Goal: Information Seeking & Learning: Learn about a topic

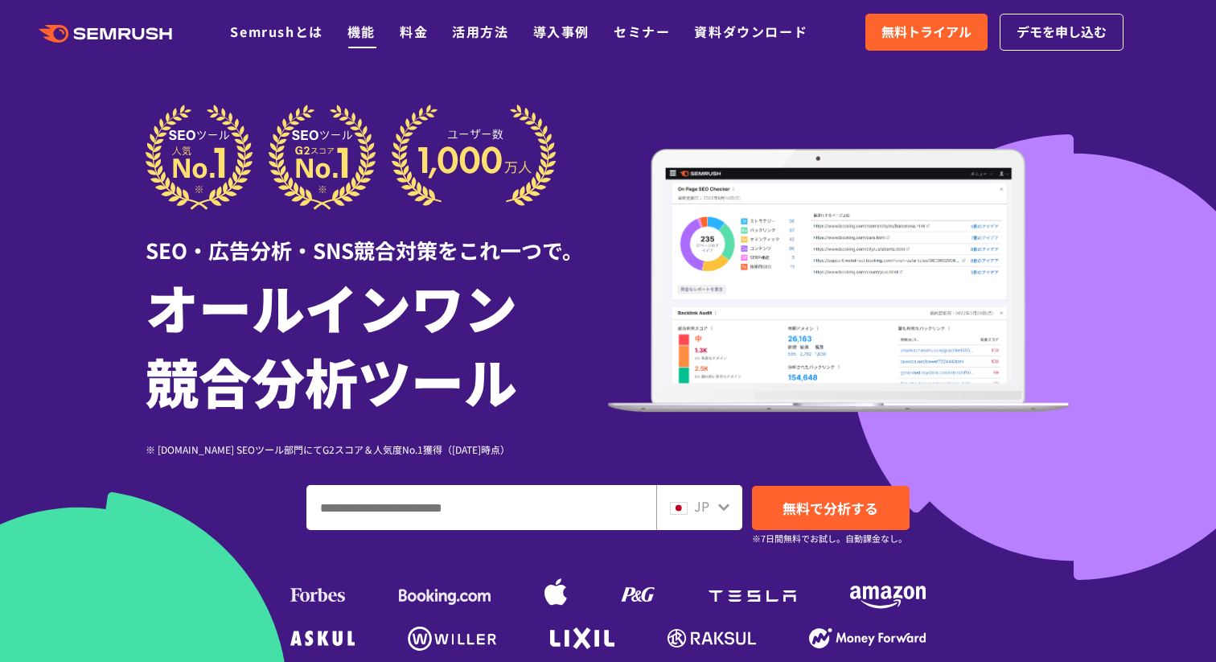
click at [370, 33] on link "機能" at bounding box center [361, 31] width 28 height 19
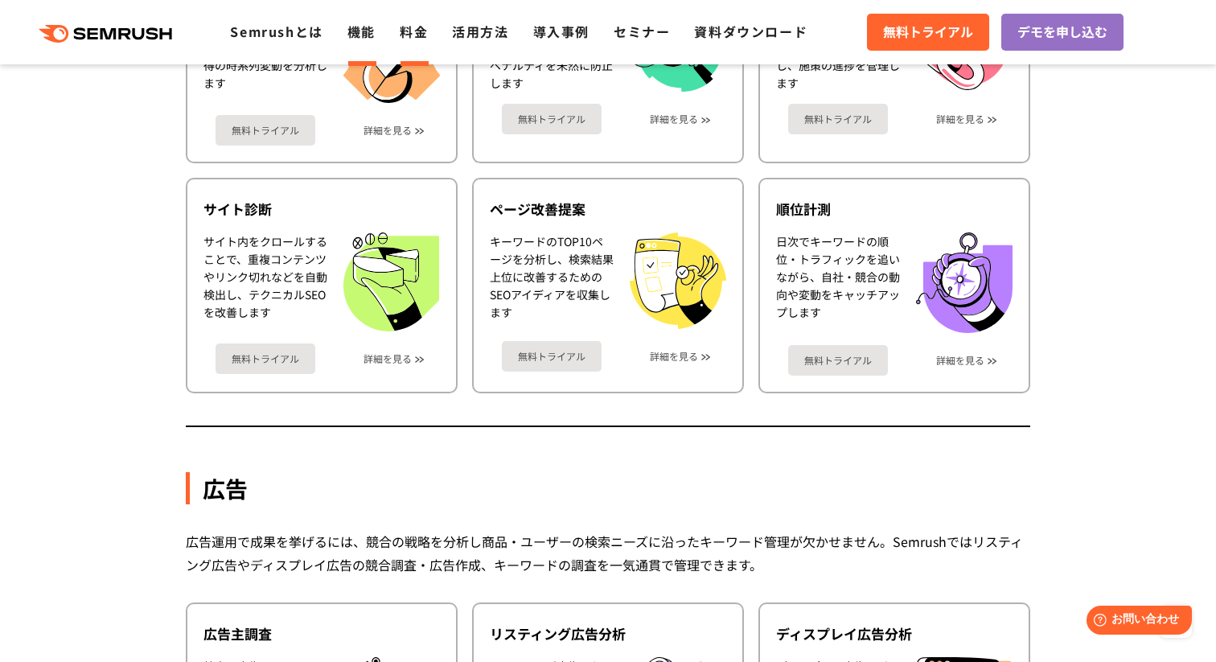
click at [418, 36] on link "料金" at bounding box center [414, 31] width 28 height 19
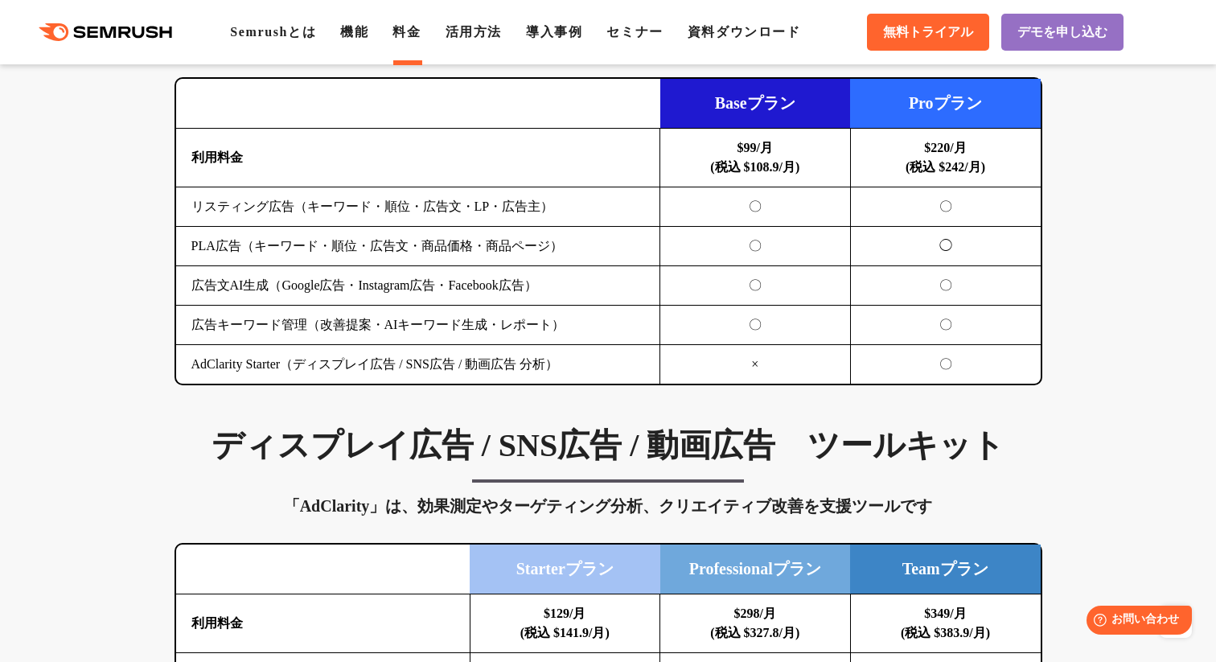
scroll to position [1794, 0]
